Goal: Information Seeking & Learning: Learn about a topic

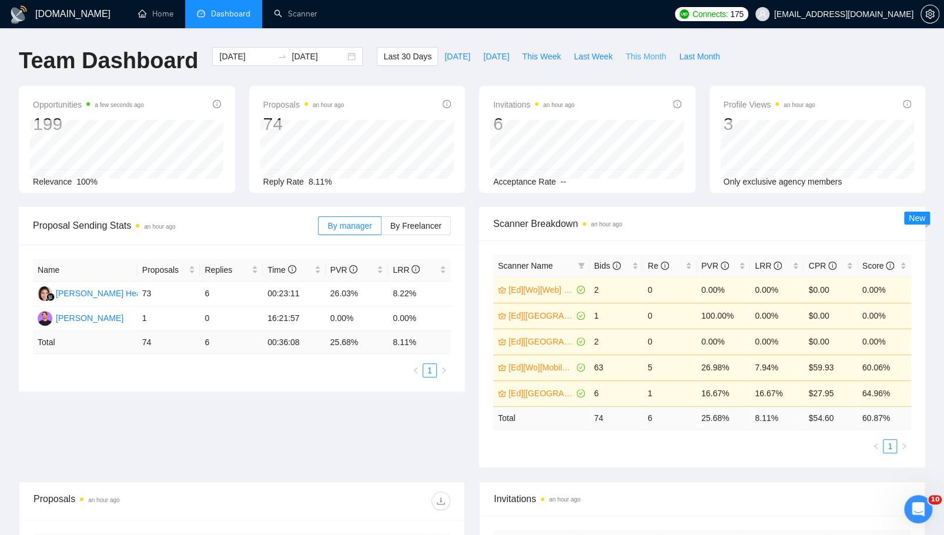
click at [648, 55] on span "This Month" at bounding box center [645, 56] width 41 height 13
type input "[DATE]"
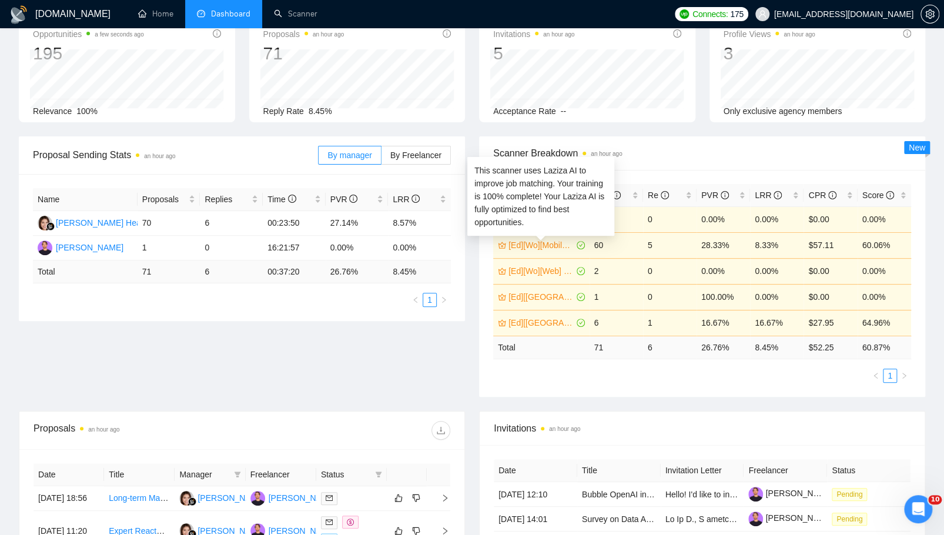
scroll to position [75, 0]
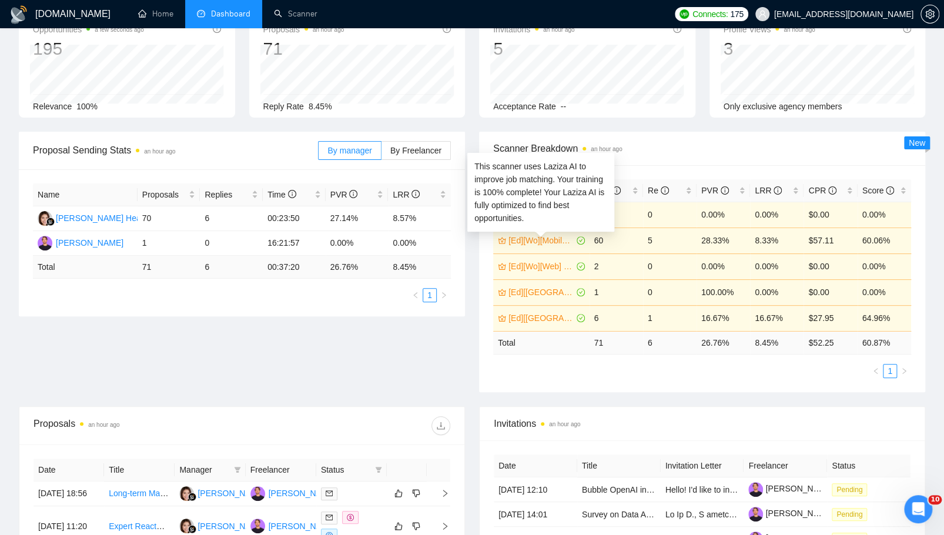
click at [551, 241] on link "[Ed][Wo][Mobile] React Native" at bounding box center [541, 240] width 66 height 13
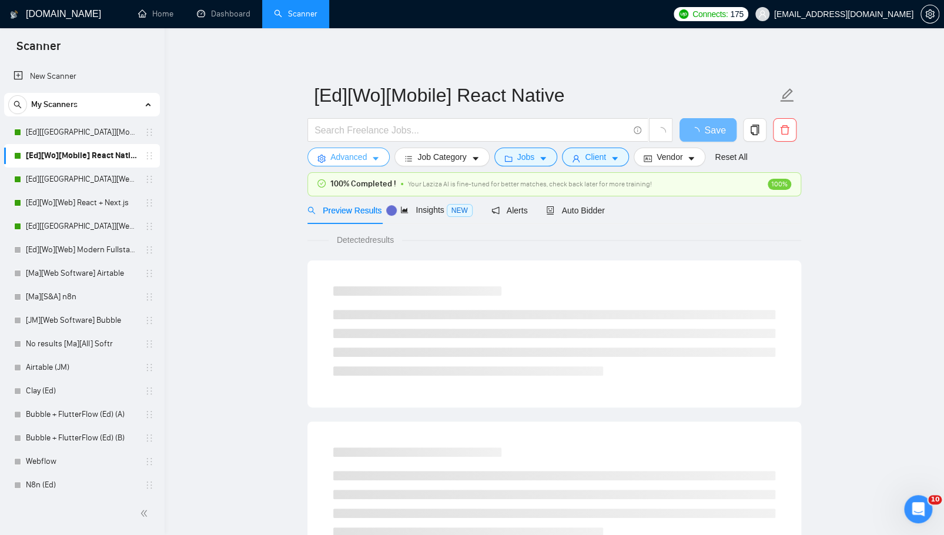
click at [371, 160] on button "Advanced" at bounding box center [348, 157] width 82 height 19
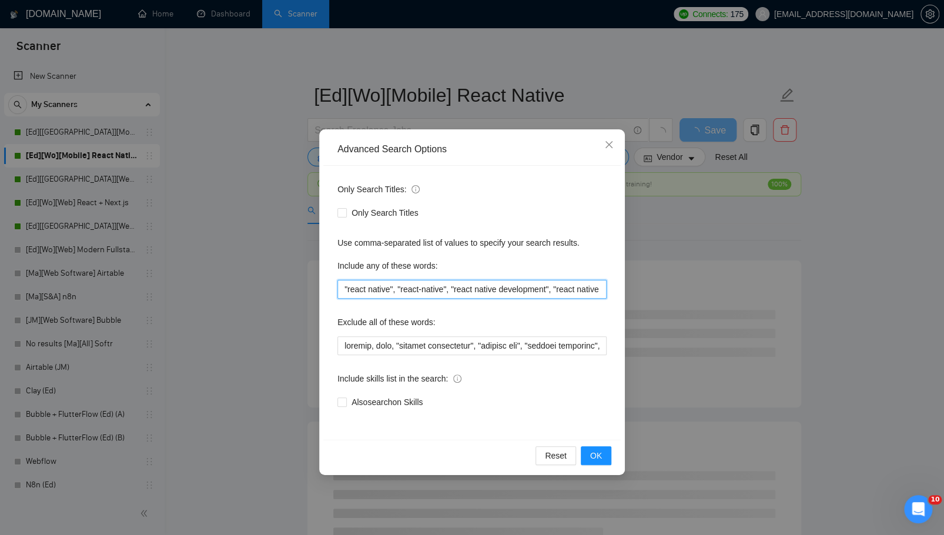
drag, startPoint x: 387, startPoint y: 287, endPoint x: 569, endPoint y: 287, distance: 182.2
click at [569, 287] on input ""react native", "react-native", "react native development", "react native devel…" at bounding box center [471, 289] width 269 height 19
drag, startPoint x: 570, startPoint y: 287, endPoint x: 349, endPoint y: 287, distance: 221.0
click at [347, 287] on input ""react nativreae", "react-native", "react native development", "ct native devel…" at bounding box center [471, 289] width 269 height 19
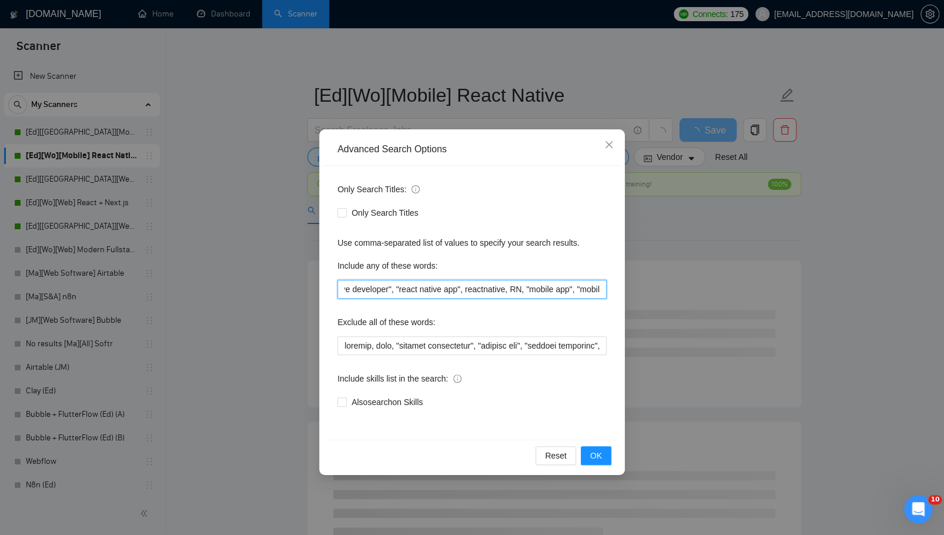
type input ""react nativreae", "react-native", "react native development", "ct native devel…"
click at [275, 300] on div "Advanced Search Options Only Search Titles: Only Search Titles Use comma-separa…" at bounding box center [472, 267] width 944 height 535
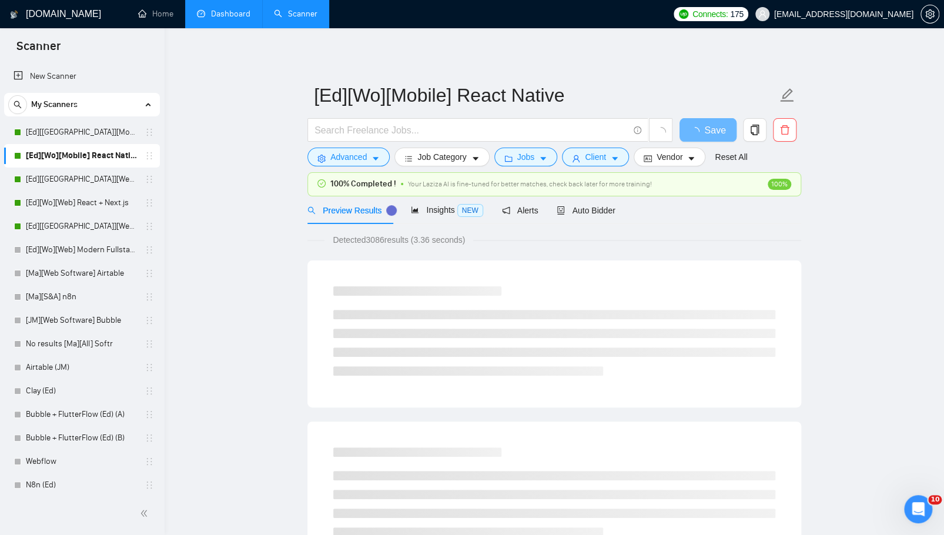
click at [221, 14] on link "Dashboard" at bounding box center [223, 14] width 53 height 10
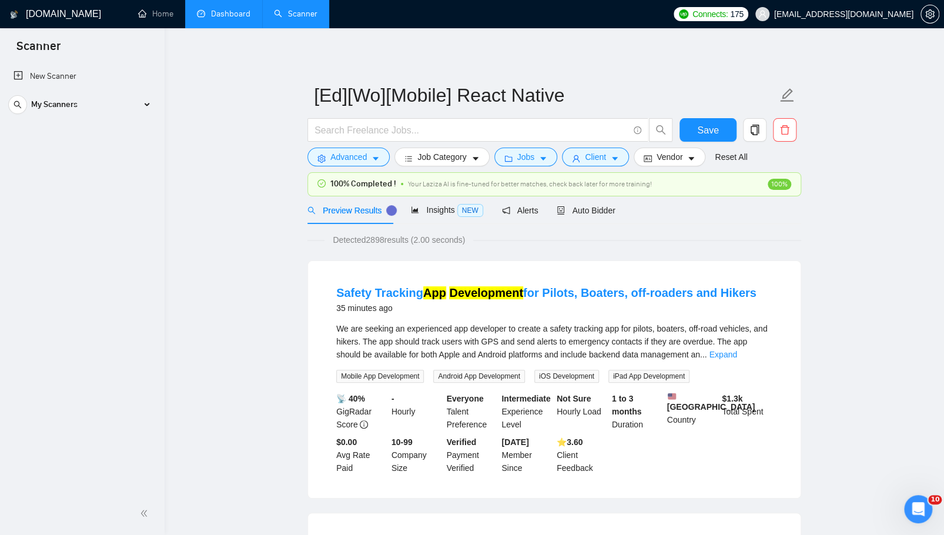
click at [227, 11] on link "Dashboard" at bounding box center [223, 14] width 53 height 10
click at [233, 9] on link "Dashboard" at bounding box center [223, 14] width 53 height 10
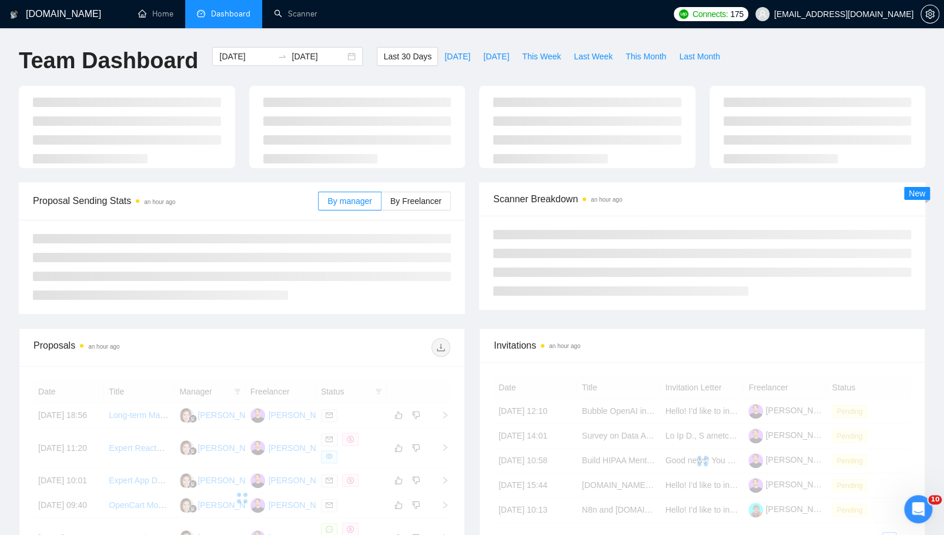
scroll to position [25, 0]
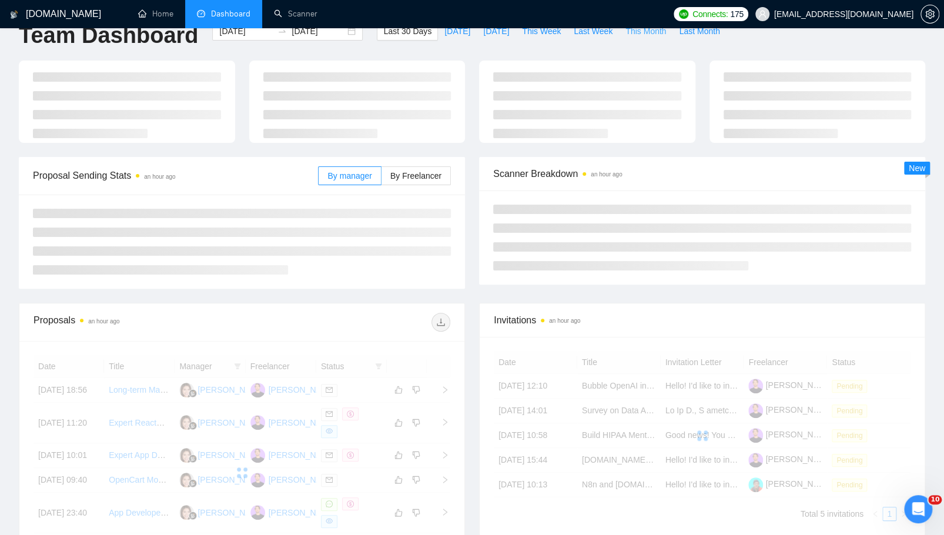
click at [632, 34] on span "This Month" at bounding box center [645, 31] width 41 height 13
type input "[DATE]"
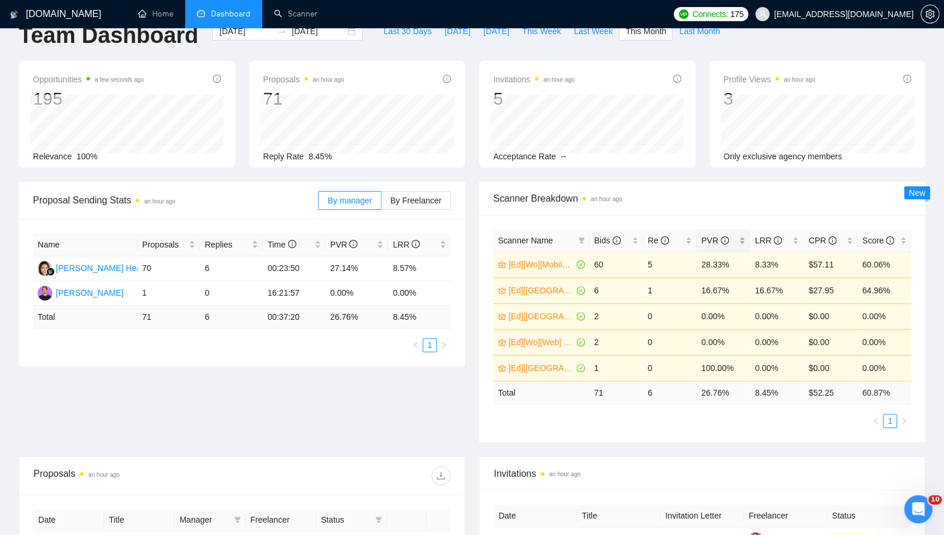
click at [745, 236] on div "PVR" at bounding box center [723, 240] width 44 height 13
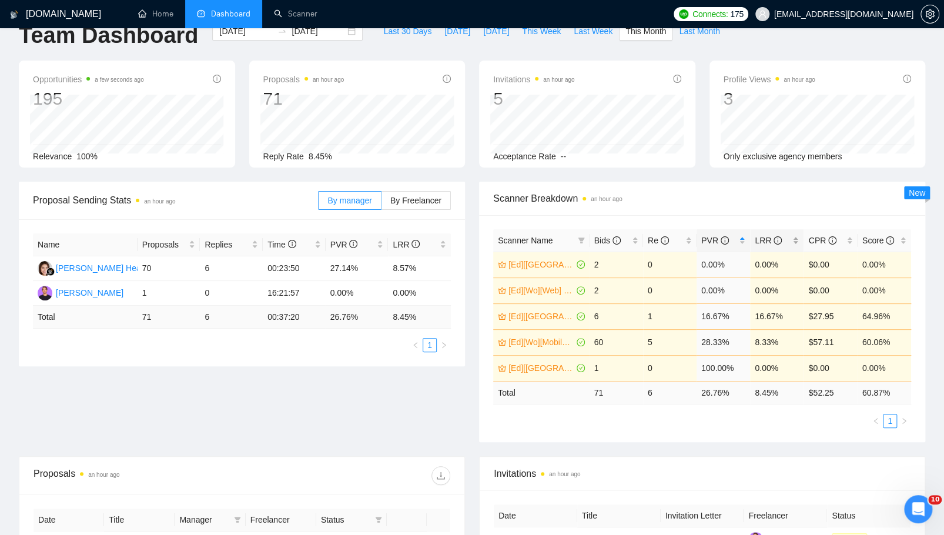
click at [758, 239] on span "LRR" at bounding box center [768, 240] width 27 height 9
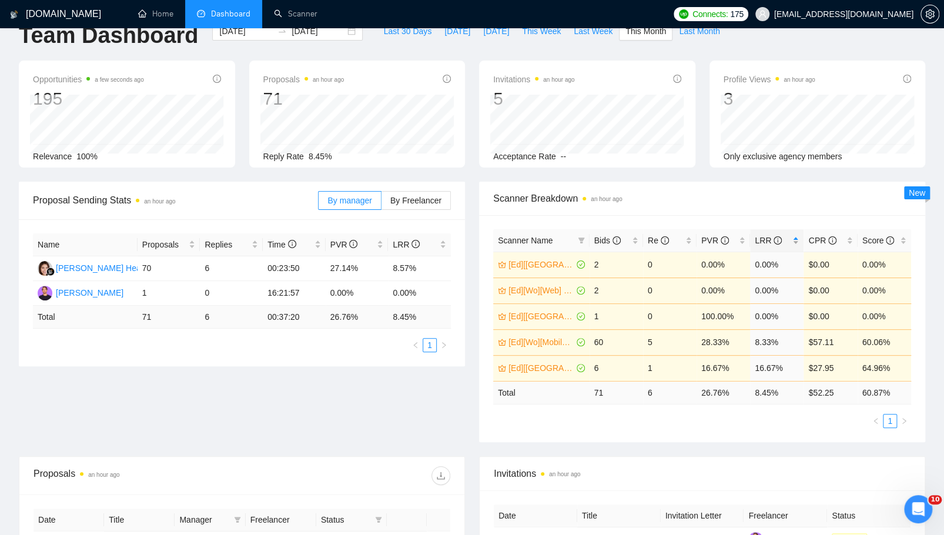
click at [758, 239] on span "LRR" at bounding box center [768, 240] width 27 height 9
click at [524, 272] on td "[Ed][[GEOGRAPHIC_DATA]][Web] React + Next.js" at bounding box center [541, 265] width 96 height 26
click at [533, 260] on link "[Ed][[GEOGRAPHIC_DATA]][Web] React + Next.js" at bounding box center [541, 264] width 66 height 13
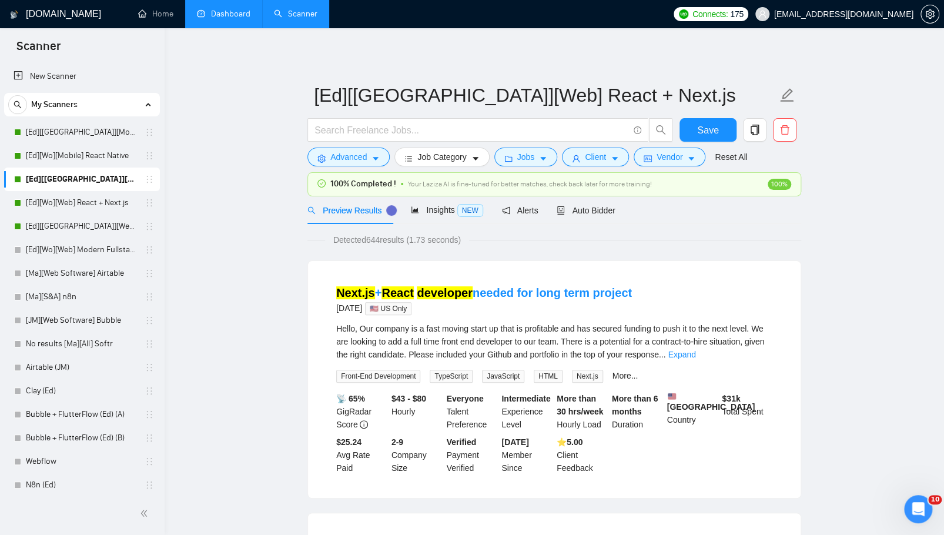
drag, startPoint x: 460, startPoint y: 226, endPoint x: 337, endPoint y: 229, distance: 122.9
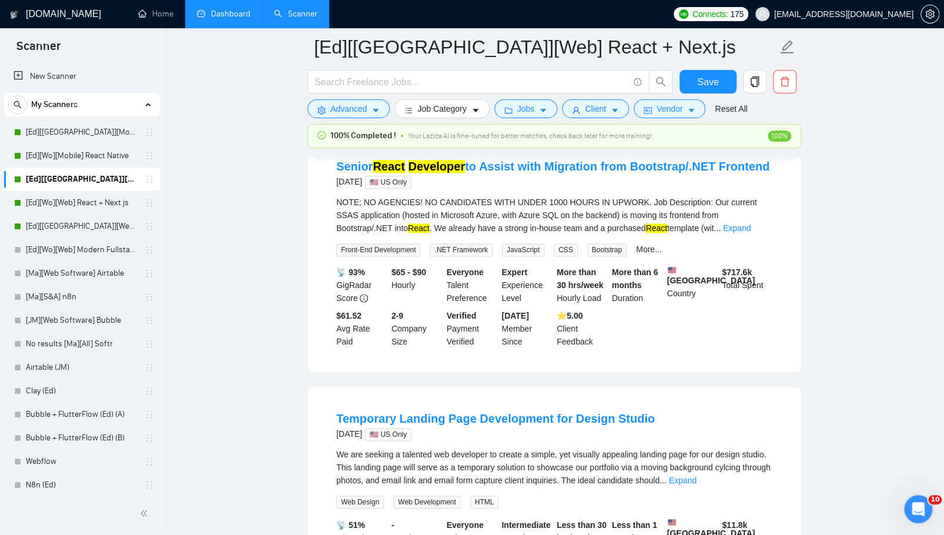
scroll to position [662, 0]
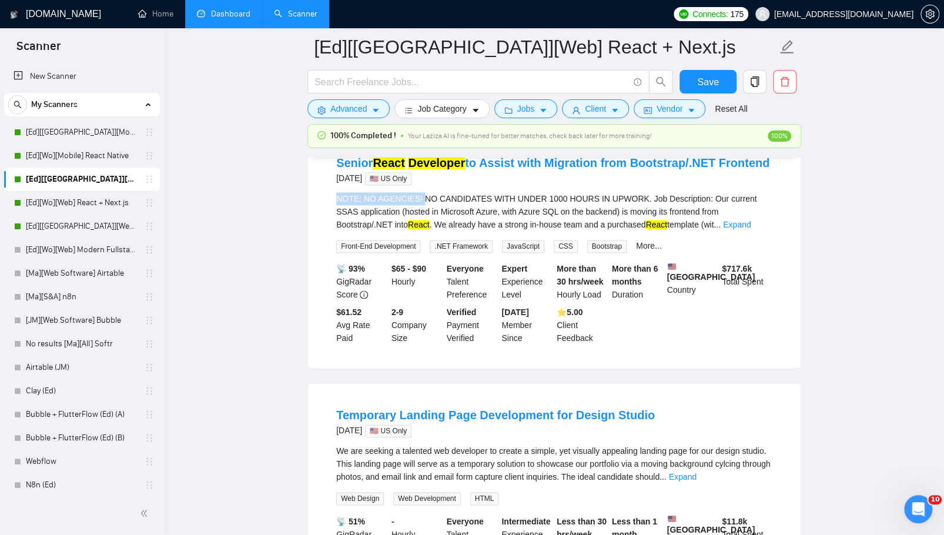
drag, startPoint x: 334, startPoint y: 212, endPoint x: 425, endPoint y: 212, distance: 91.1
click at [425, 212] on li "Senior React Developer to Assist with Migration from Bootstrap/.NET Frontend [D…" at bounding box center [554, 249] width 464 height 209
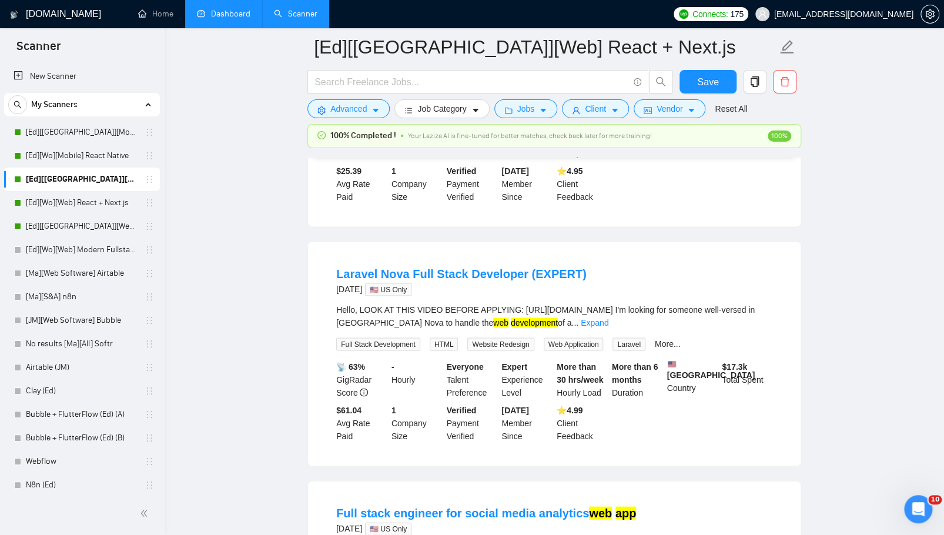
scroll to position [1053, 0]
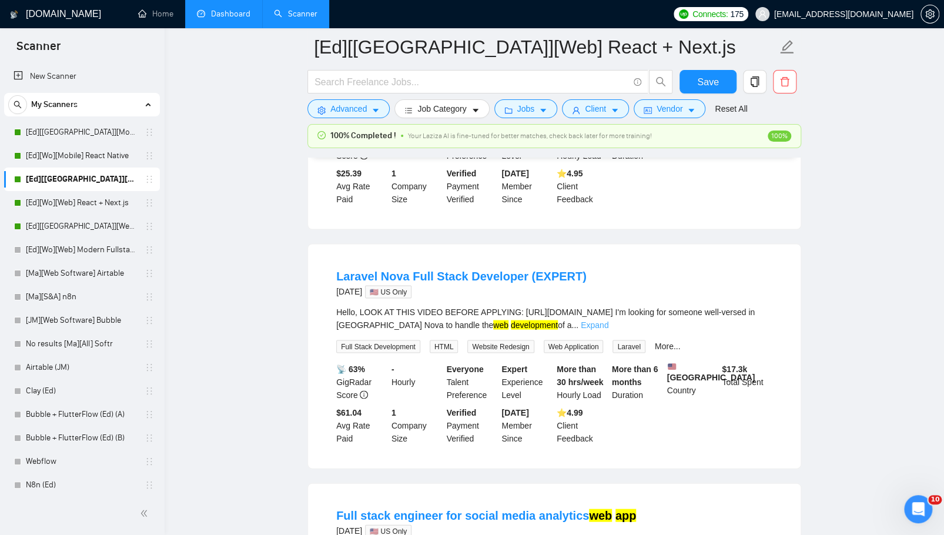
click at [608, 329] on link "Expand" at bounding box center [595, 324] width 28 height 9
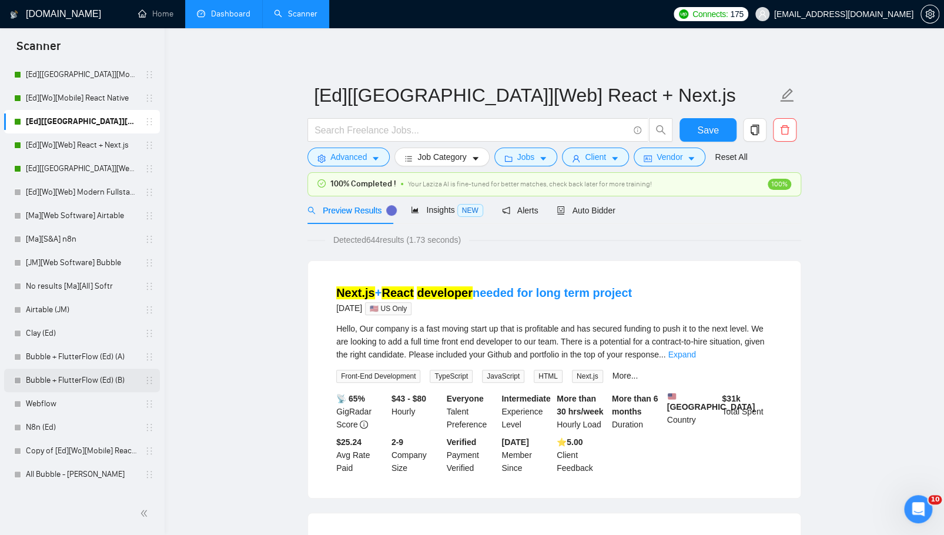
scroll to position [75, 0]
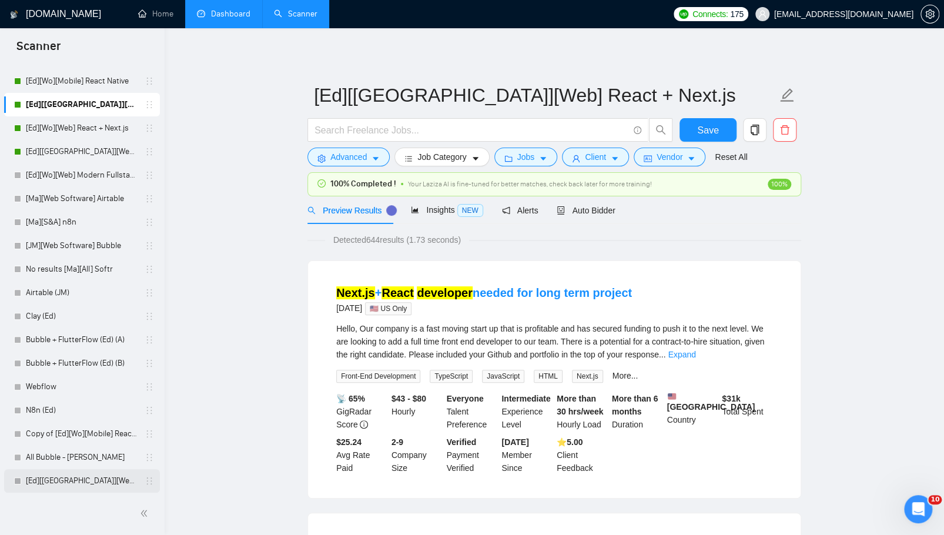
click at [73, 480] on link "[Ed][[GEOGRAPHIC_DATA]][Web] Retell" at bounding box center [82, 481] width 112 height 24
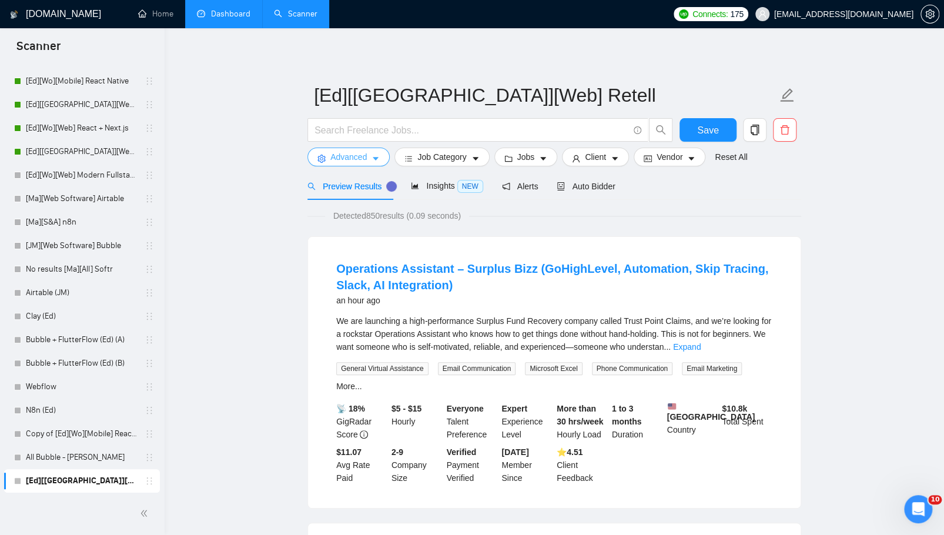
click at [367, 163] on button "Advanced" at bounding box center [348, 157] width 82 height 19
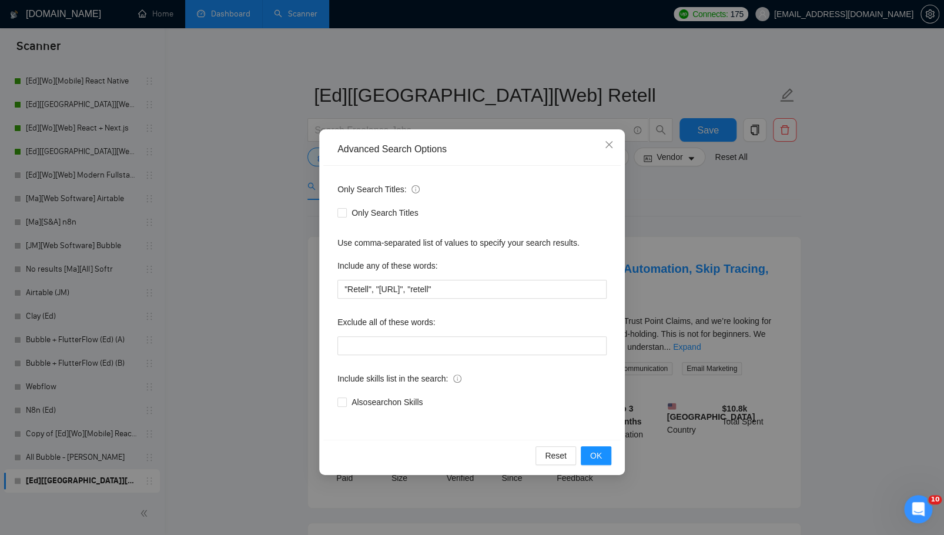
click at [274, 295] on div "Advanced Search Options Only Search Titles: Only Search Titles Use comma-separa…" at bounding box center [472, 267] width 944 height 535
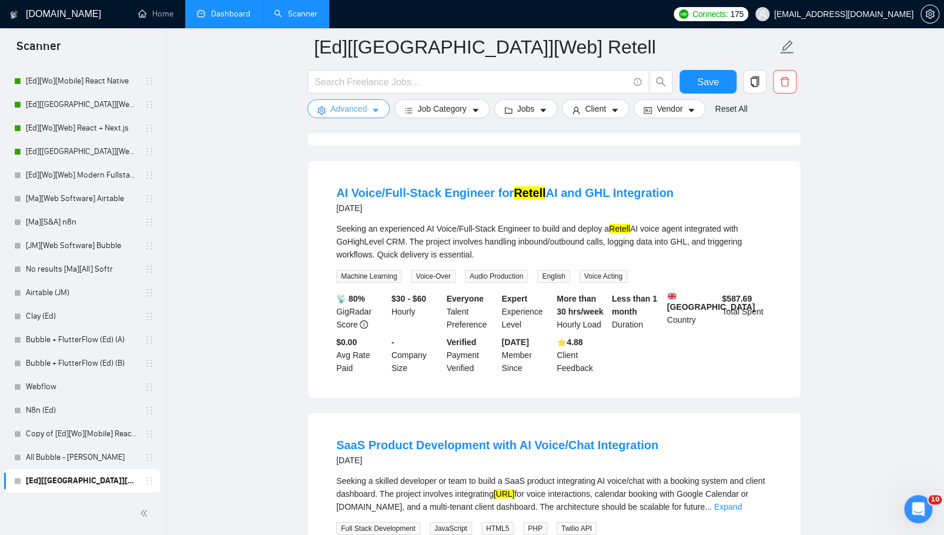
scroll to position [1934, 0]
drag, startPoint x: 391, startPoint y: 326, endPoint x: 428, endPoint y: 343, distance: 40.8
click at [428, 331] on div "$30 - $60 Hourly" at bounding box center [416, 312] width 55 height 39
drag, startPoint x: 382, startPoint y: 259, endPoint x: 496, endPoint y: 286, distance: 117.2
click at [496, 262] on div "Seeking an experienced AI Voice/Full-Stack Engineer to build and deploy a Retel…" at bounding box center [554, 242] width 436 height 39
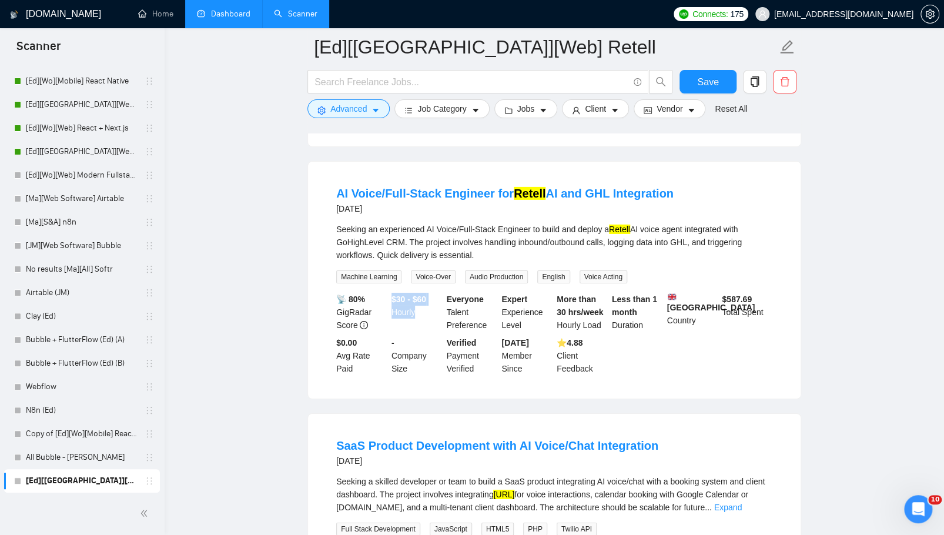
click at [496, 262] on div "Seeking an experienced AI Voice/Full-Stack Engineer to build and deploy a Retel…" at bounding box center [554, 242] width 436 height 39
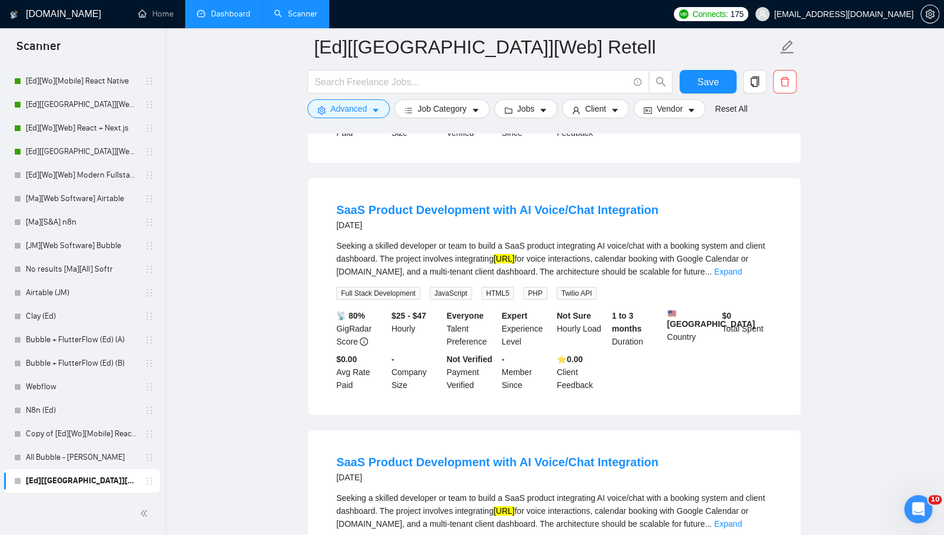
scroll to position [2473, 0]
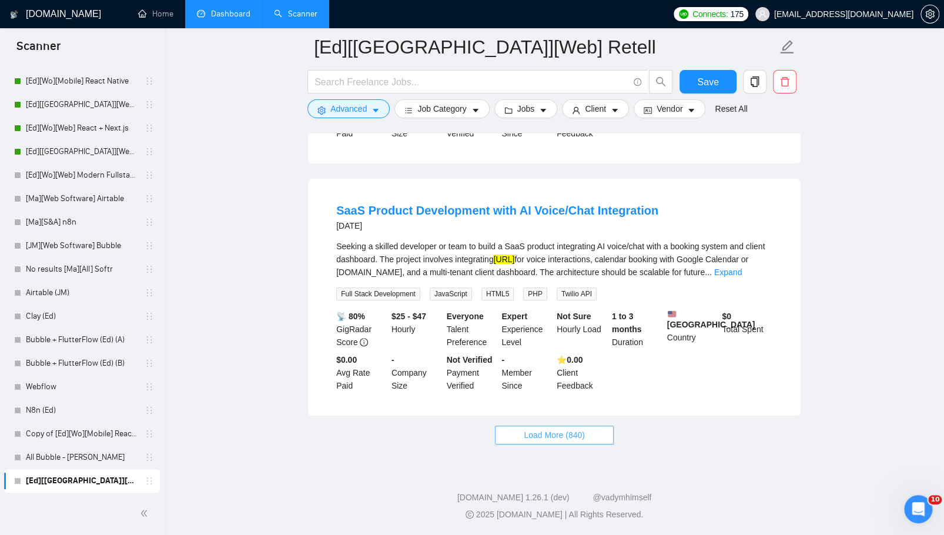
click at [591, 441] on button "Load More (840)" at bounding box center [554, 435] width 119 height 19
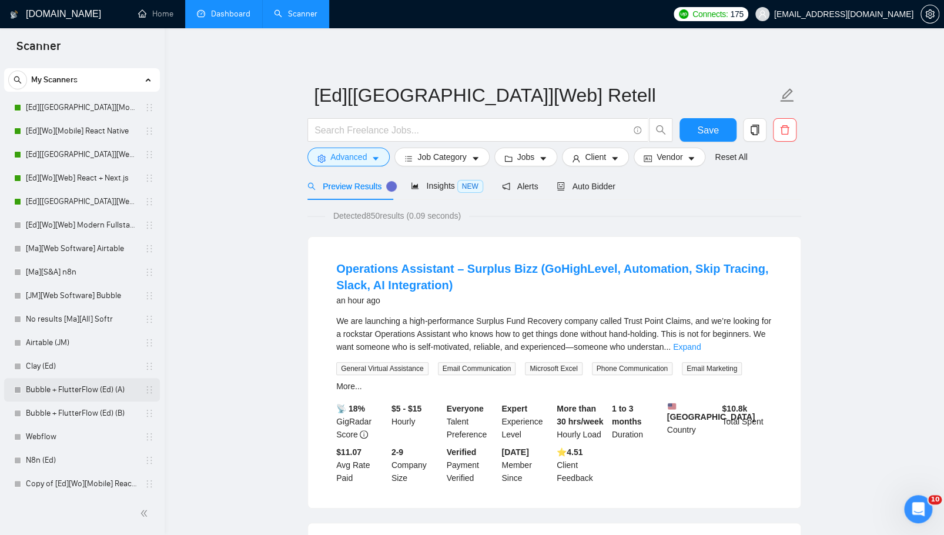
scroll to position [22, 0]
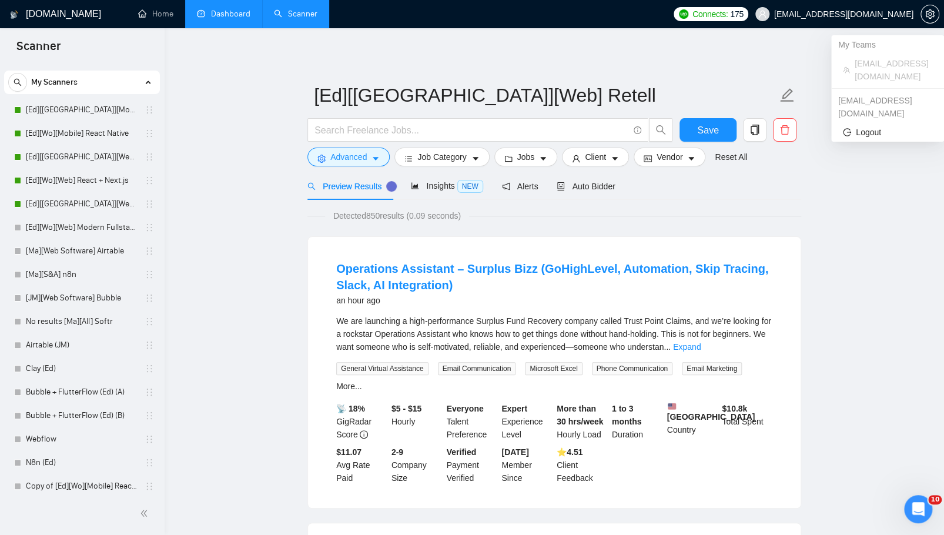
click at [871, 14] on span "[EMAIL_ADDRESS][DOMAIN_NAME]" at bounding box center [843, 14] width 139 height 0
click at [932, 11] on icon "setting" at bounding box center [929, 13] width 9 height 9
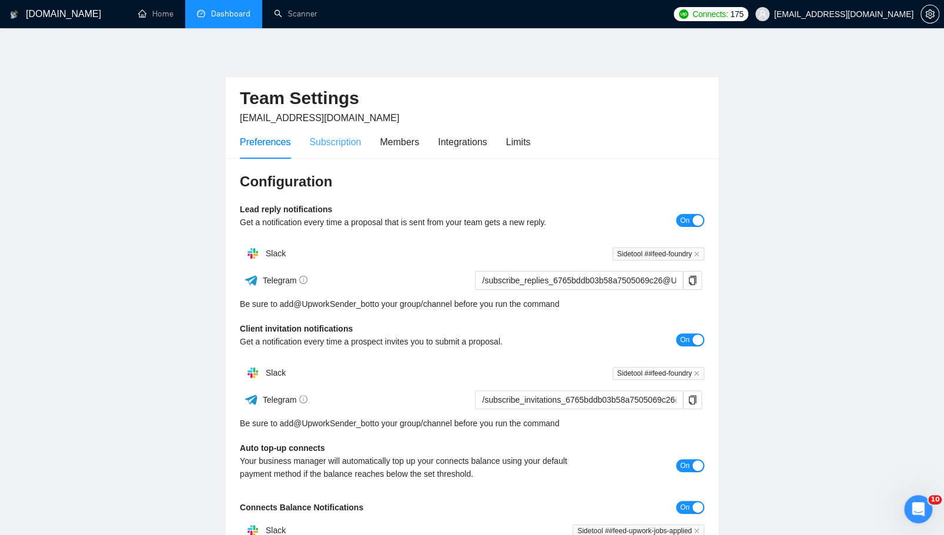
click at [356, 154] on div "Subscription" at bounding box center [335, 142] width 52 height 34
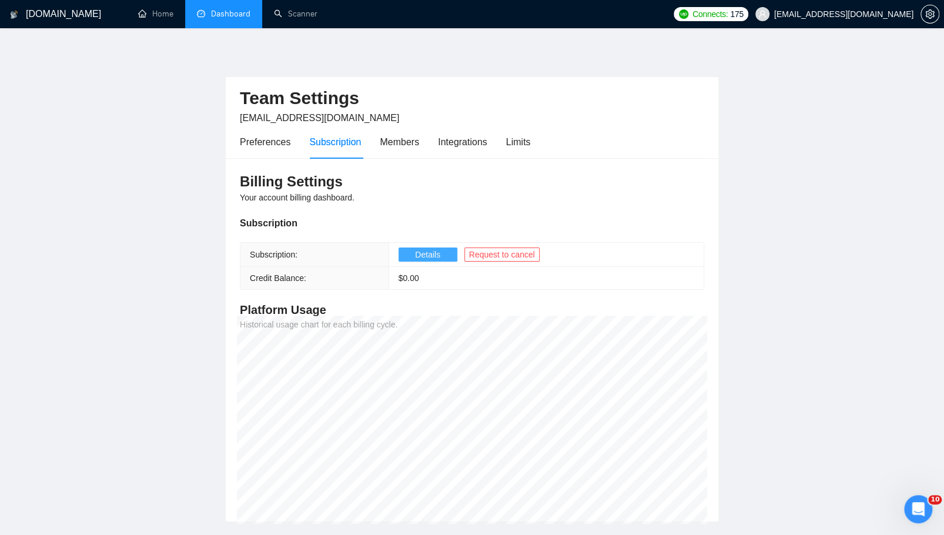
click at [413, 256] on button "Details" at bounding box center [427, 254] width 59 height 14
